Goal: Task Accomplishment & Management: Complete application form

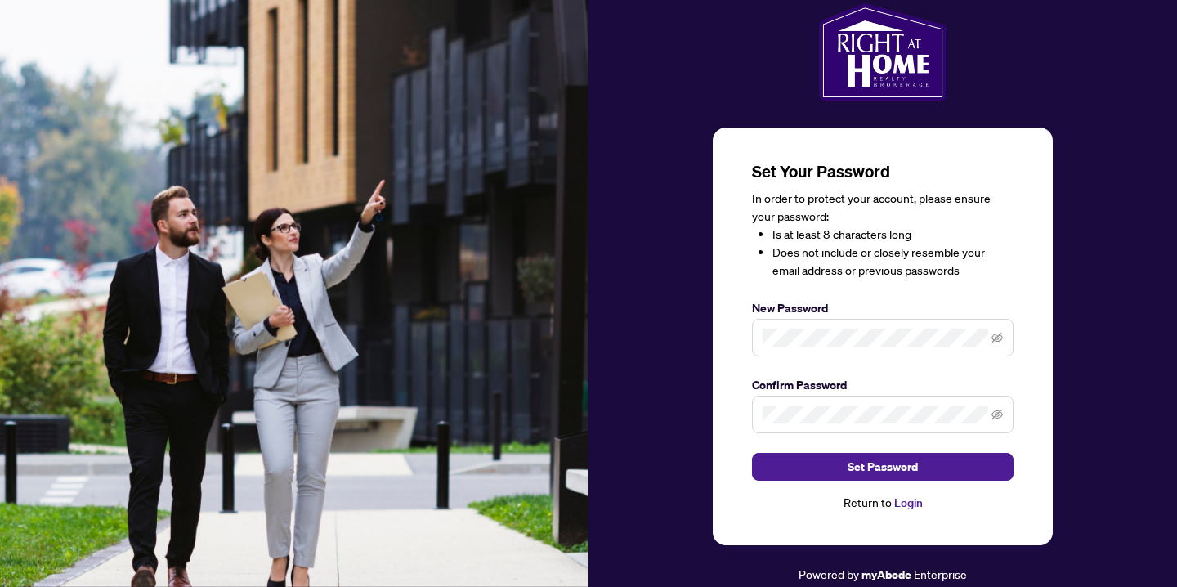
click at [1095, 157] on div "Set Your Password In order to protect your account, please ensure your password…" at bounding box center [882, 293] width 588 height 580
click at [1039, 246] on div "Set Your Password In order to protect your account, please ensure your password…" at bounding box center [883, 336] width 340 height 418
click at [998, 330] on span at bounding box center [996, 338] width 11 height 18
click at [995, 337] on icon "eye-invisible" at bounding box center [996, 338] width 11 height 10
click at [991, 409] on span at bounding box center [996, 414] width 11 height 18
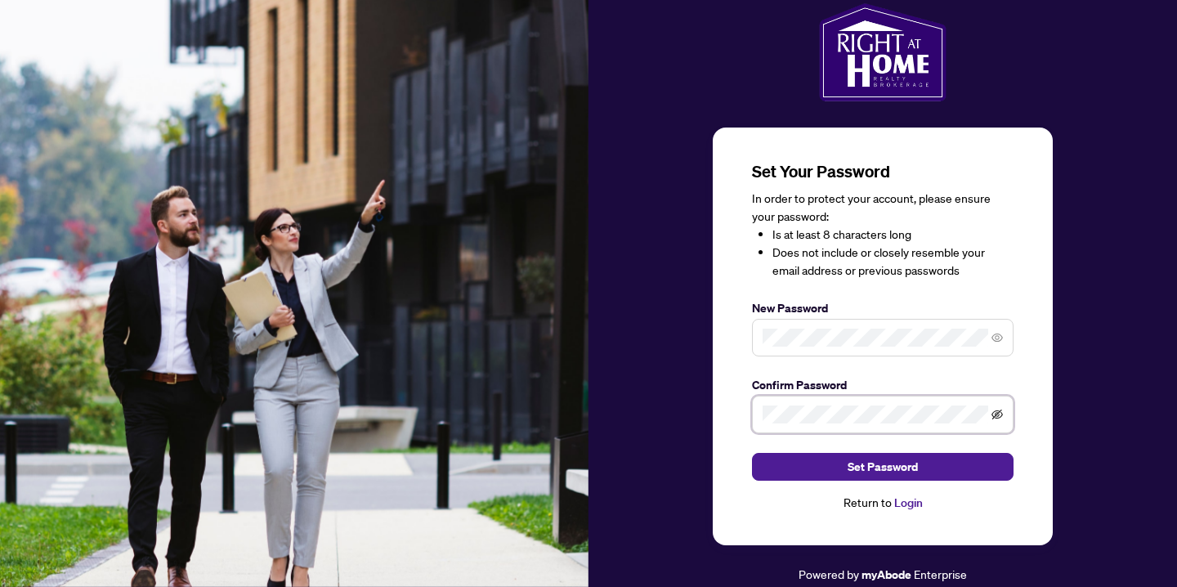
click at [999, 414] on icon "eye-invisible" at bounding box center [996, 414] width 11 height 10
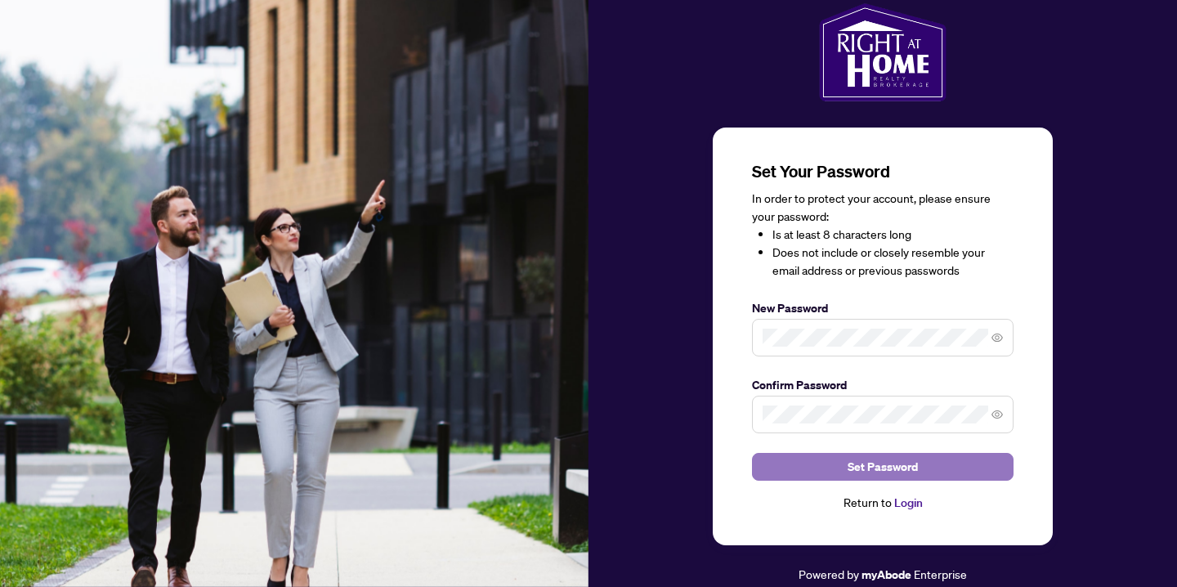
click at [896, 471] on span "Set Password" at bounding box center [883, 467] width 70 height 26
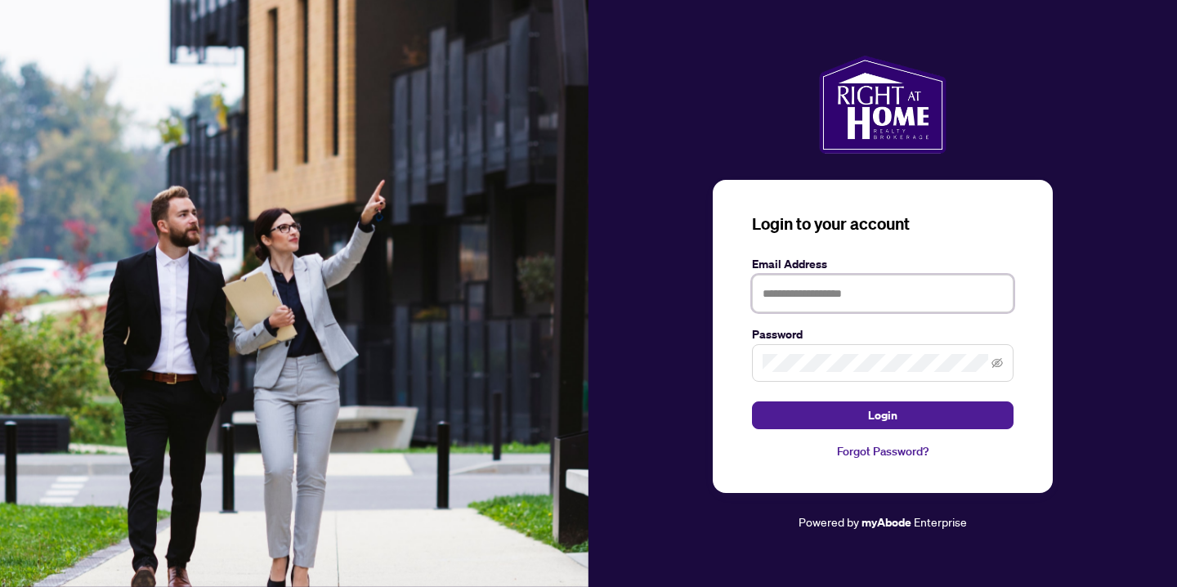
click at [835, 289] on input "text" at bounding box center [883, 294] width 262 height 38
type input "**********"
click at [1000, 359] on icon "eye-invisible" at bounding box center [996, 363] width 11 height 10
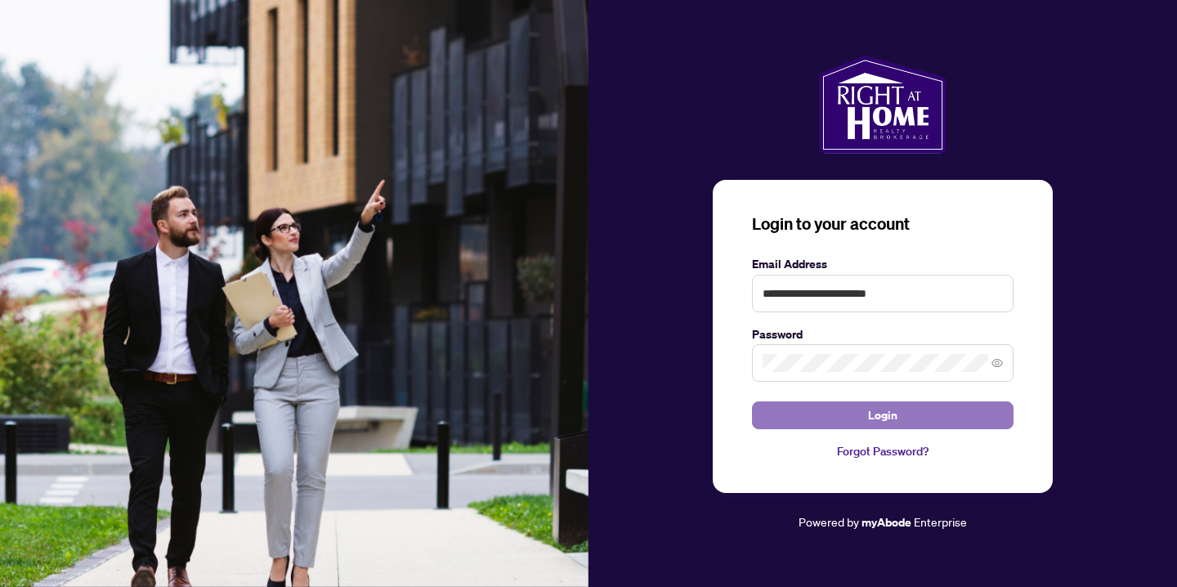
click at [895, 413] on span "Login" at bounding box center [882, 415] width 29 height 26
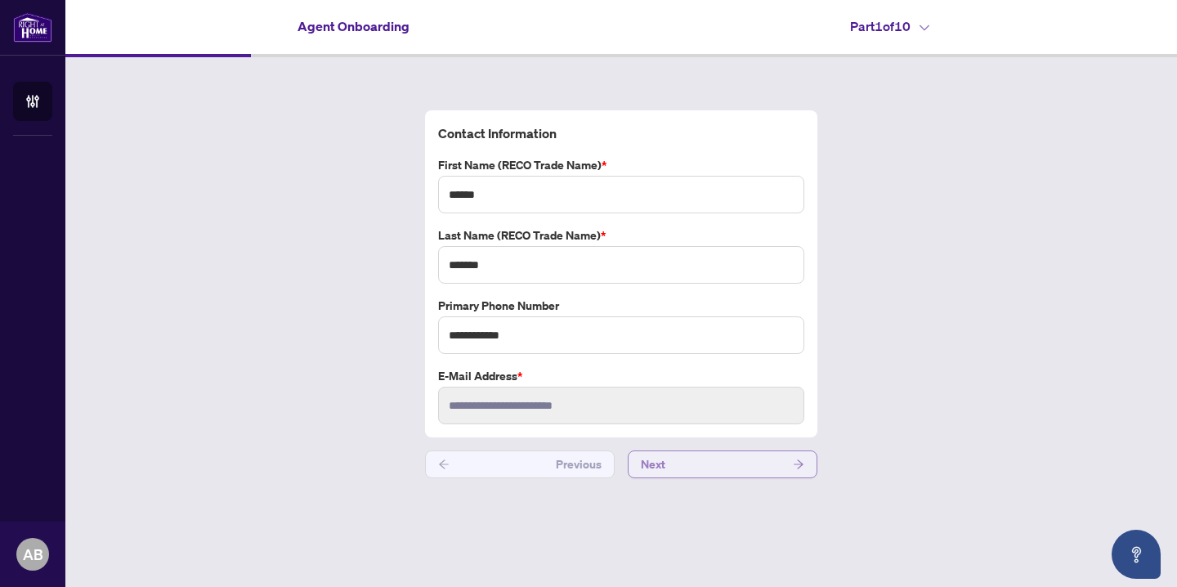
click at [785, 470] on button "Next" at bounding box center [723, 464] width 190 height 28
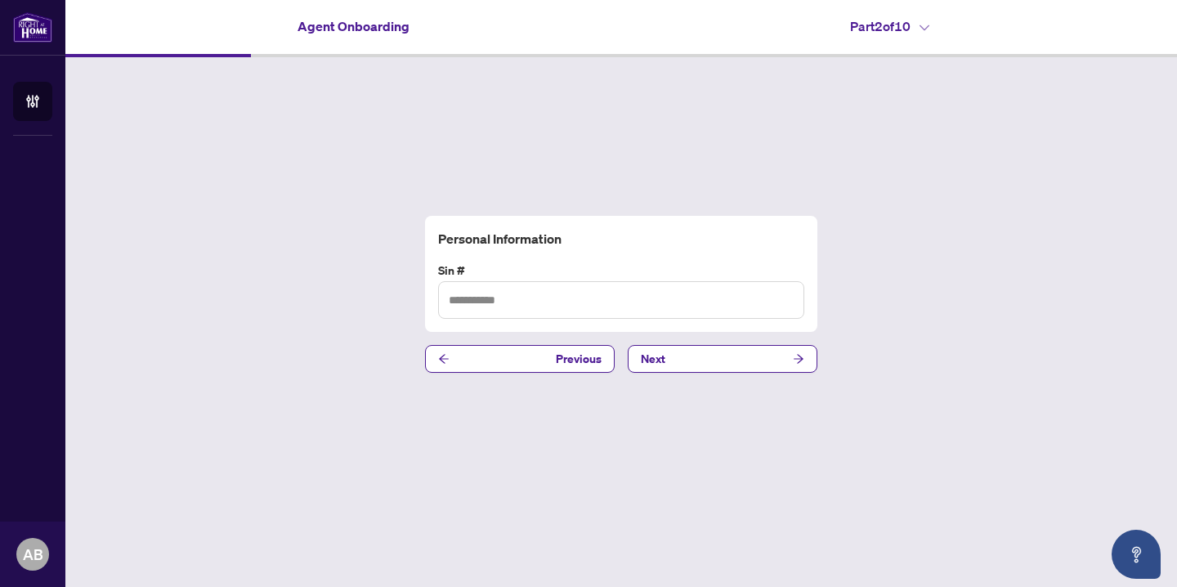
click at [265, 182] on div "Personal Information Sin # Previous Next" at bounding box center [621, 294] width 1112 height 474
click at [928, 25] on icon at bounding box center [924, 28] width 10 height 7
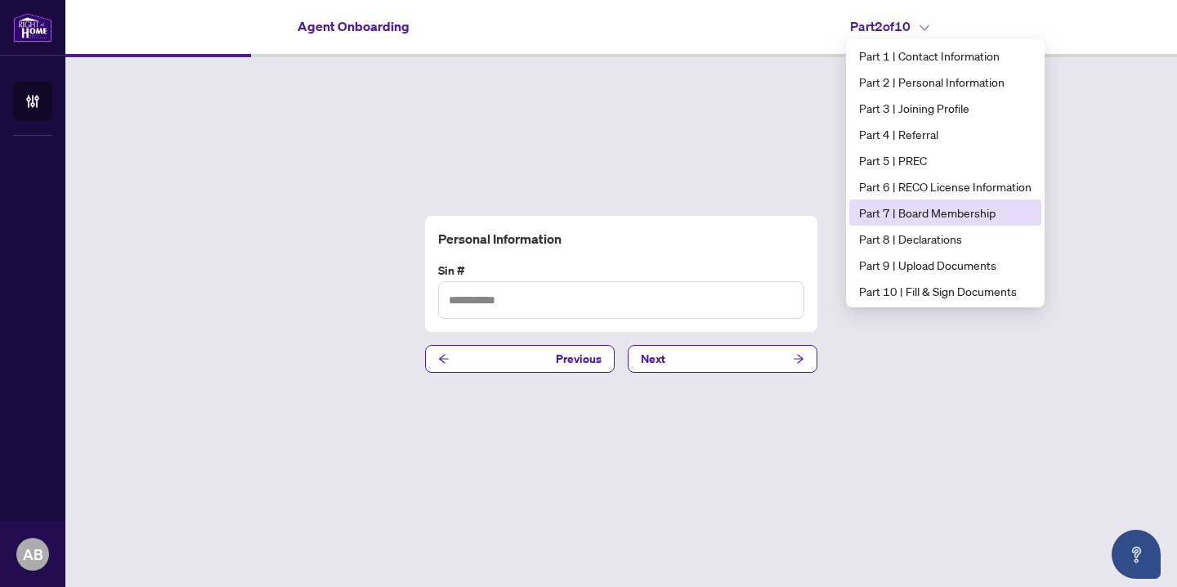
click at [929, 212] on span "Part 7 | Board Membership" at bounding box center [945, 213] width 172 height 18
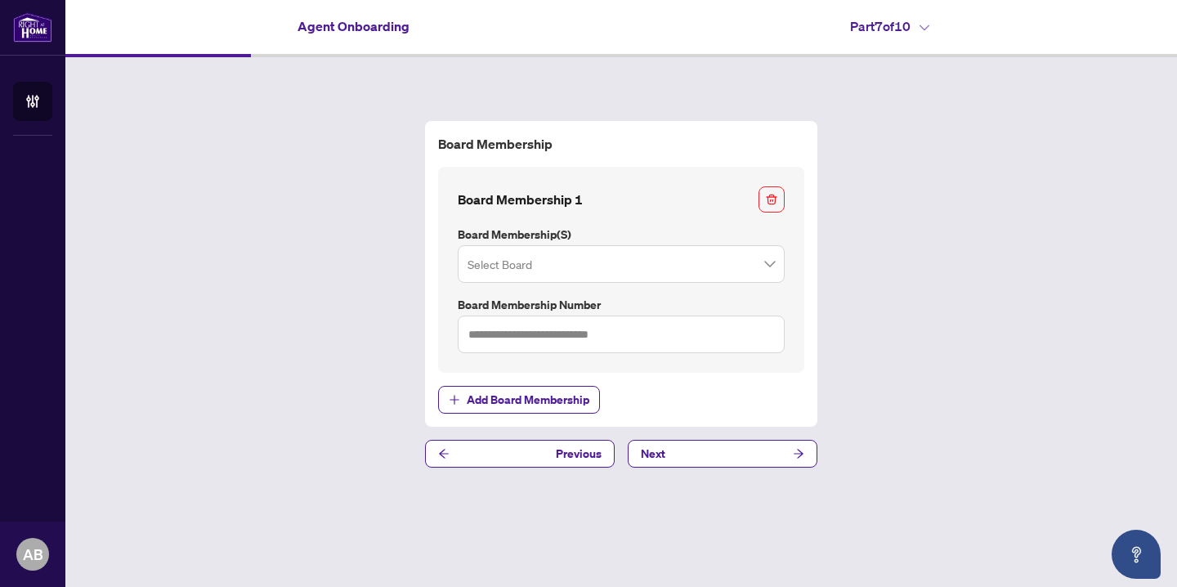
click at [929, 31] on h4 "Part 7 of 10" at bounding box center [889, 26] width 79 height 20
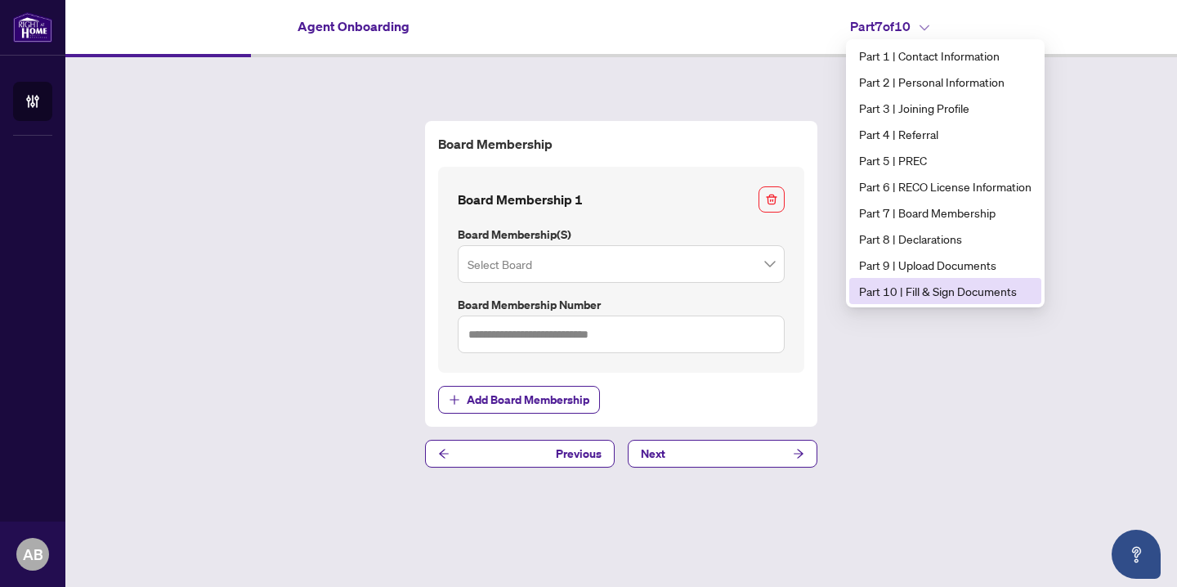
click at [953, 286] on span "Part 10 | Fill & Sign Documents" at bounding box center [945, 291] width 172 height 18
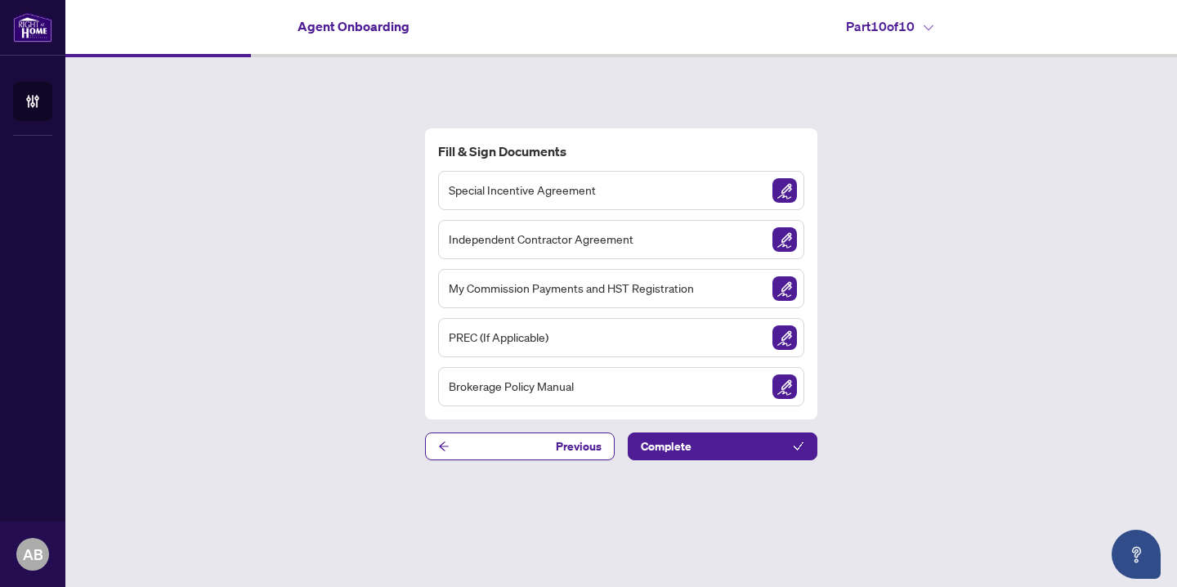
click at [579, 185] on span "Special Incentive Agreement" at bounding box center [522, 190] width 147 height 19
click at [790, 384] on img "Sign Document" at bounding box center [784, 386] width 25 height 25
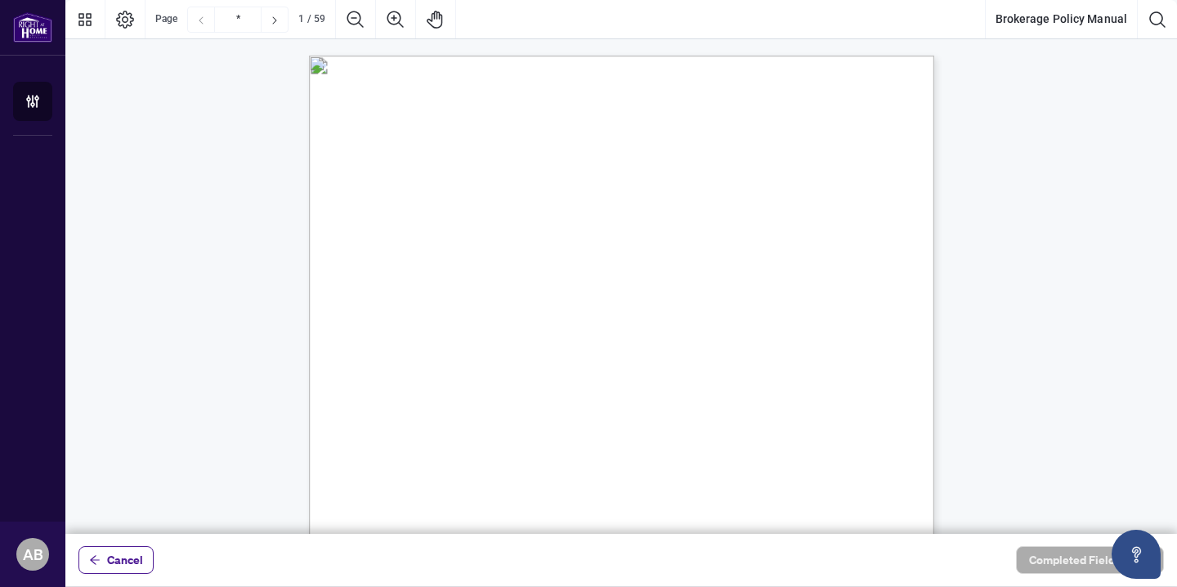
click at [916, 183] on div "Right at Home Realty, Brokerage [STREET_ADDRESS][PERSON_NAME] 416.345.6789 [DOM…" at bounding box center [699, 562] width 781 height 1012
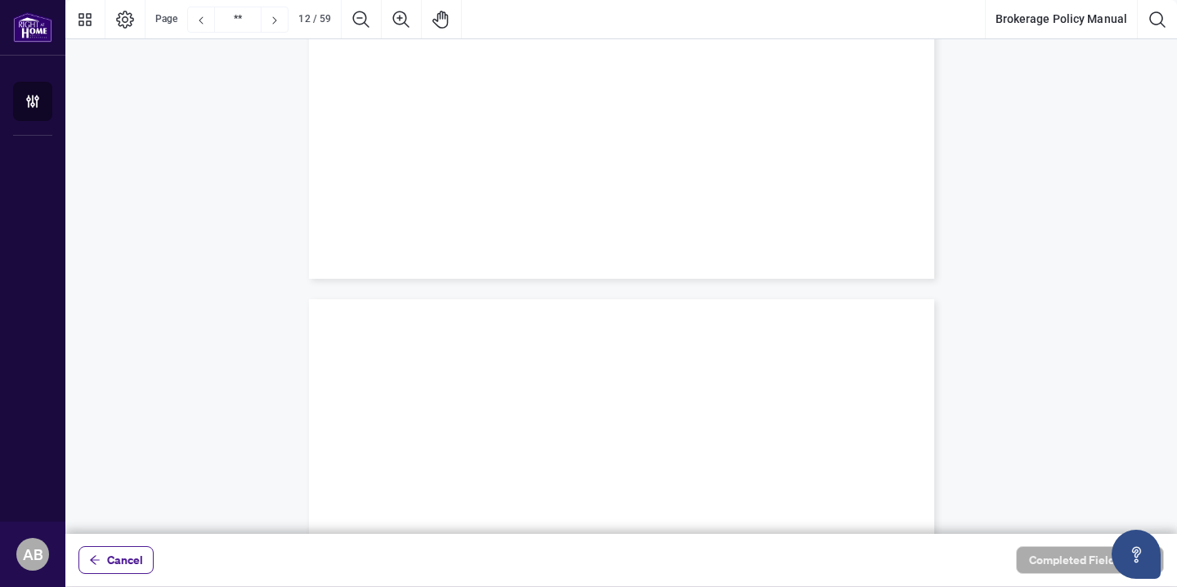
scroll to position [532, 0]
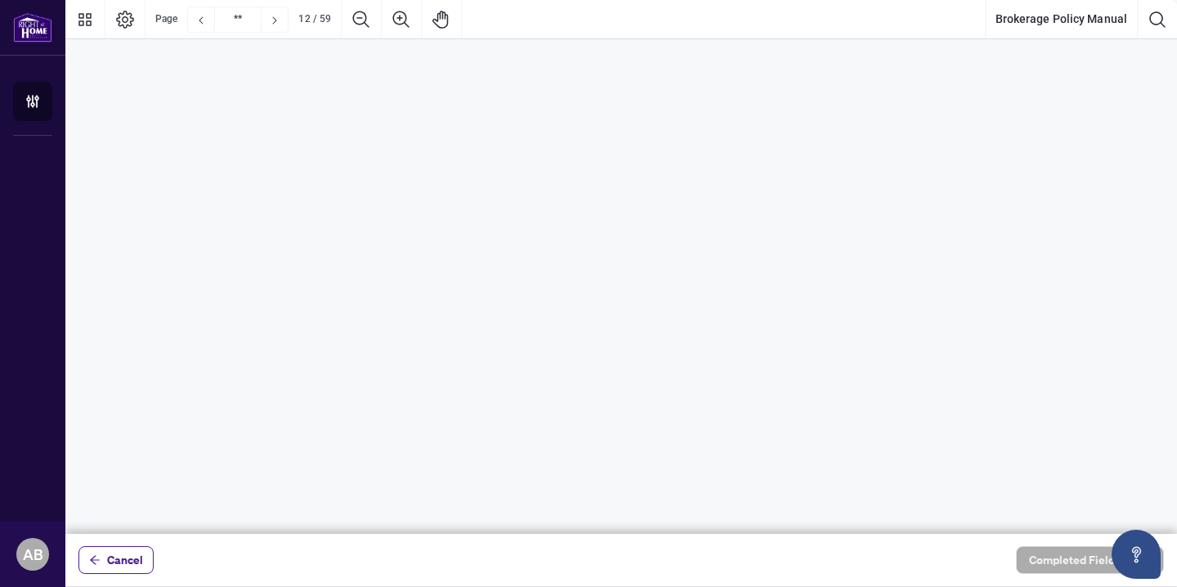
type input "*"
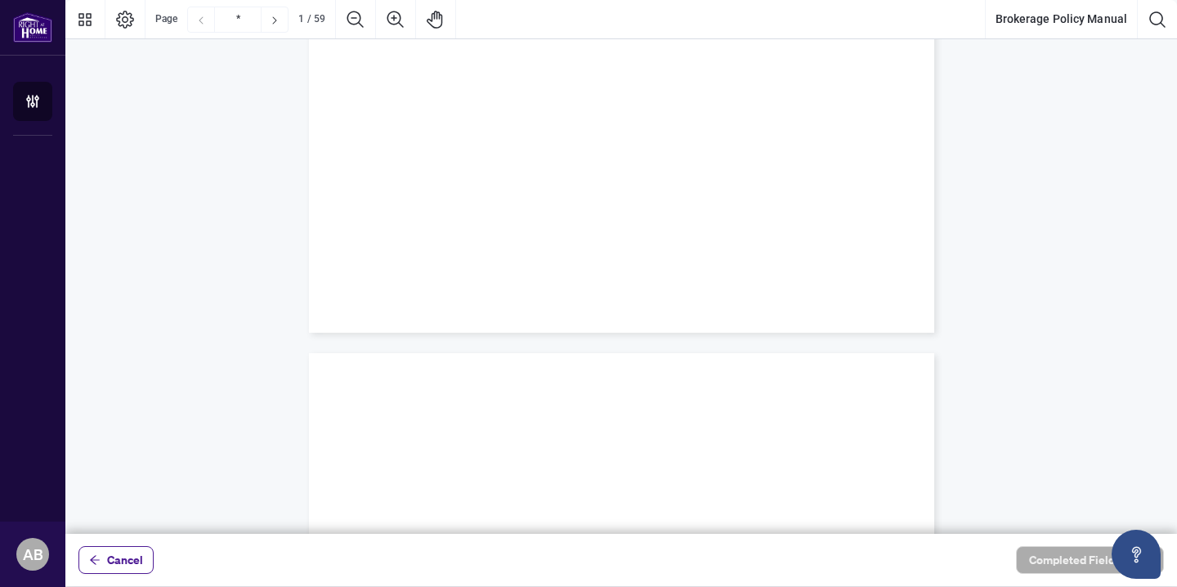
scroll to position [0, 0]
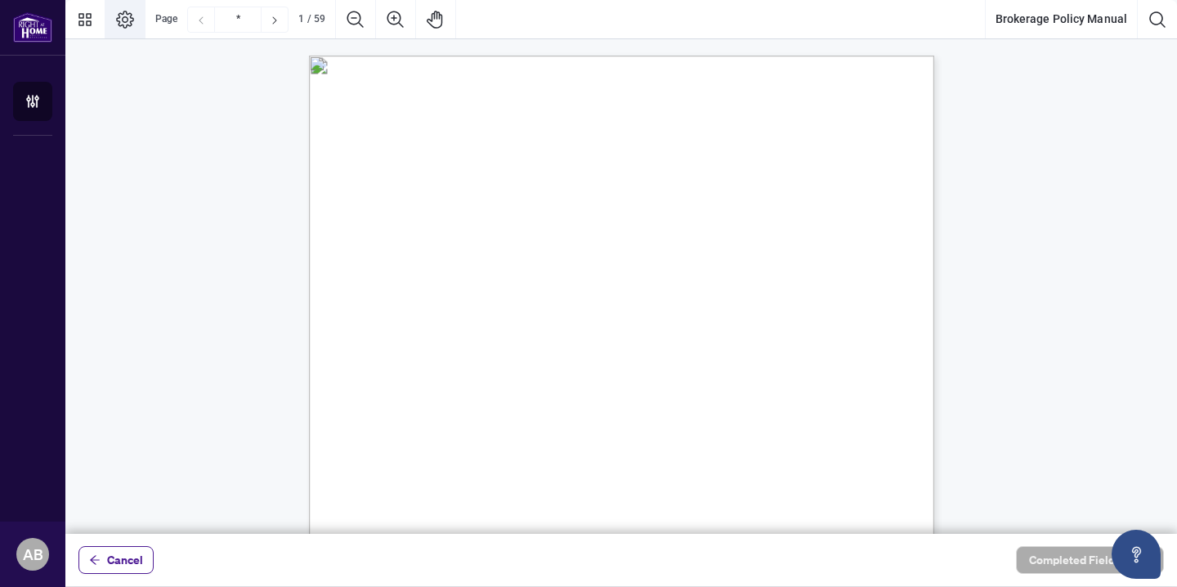
click at [129, 22] on icon "Page Layout" at bounding box center [125, 20] width 20 height 20
click at [82, 21] on icon "Thumbnails" at bounding box center [85, 20] width 20 height 20
